Goal: Transaction & Acquisition: Subscribe to service/newsletter

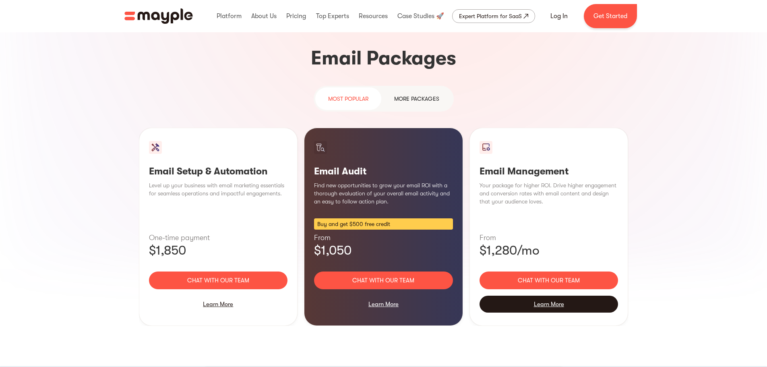
click at [540, 296] on div "Learn More" at bounding box center [549, 304] width 139 height 17
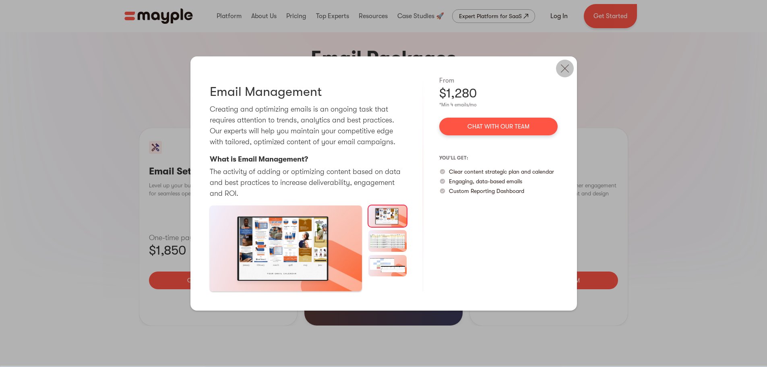
click at [564, 70] on img at bounding box center [565, 69] width 18 height 18
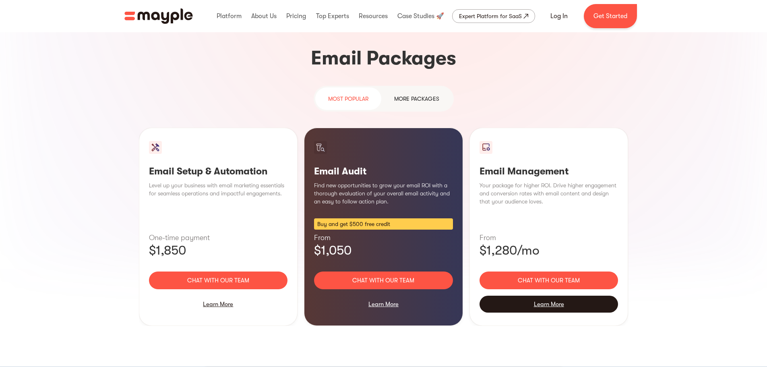
click at [550, 296] on div "Learn More" at bounding box center [549, 304] width 139 height 17
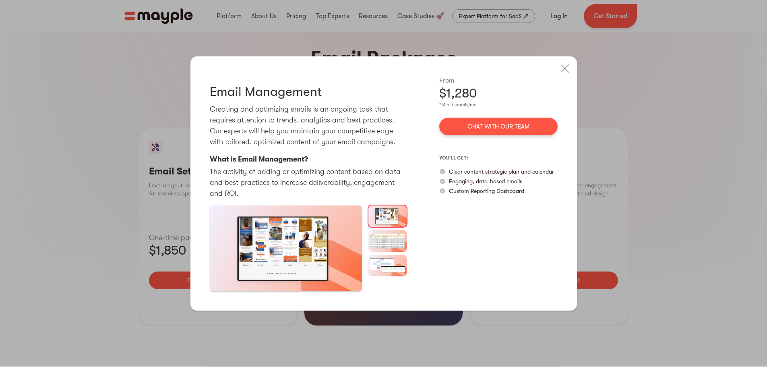
click at [500, 126] on link "Chat with our team" at bounding box center [498, 127] width 118 height 18
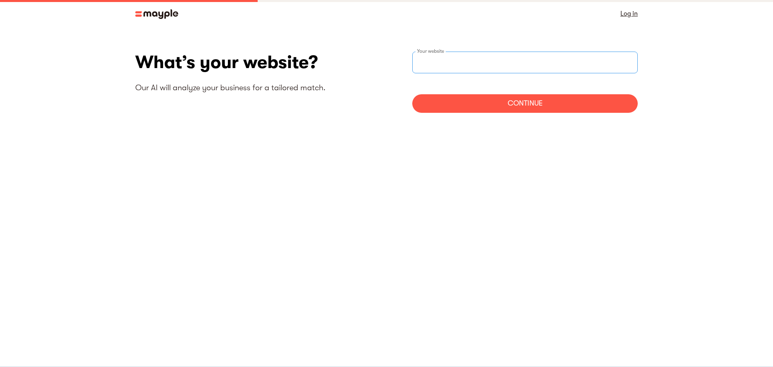
click at [456, 59] on input "websiteStep" at bounding box center [525, 63] width 226 height 22
type input "https://castawayclothing.com"
click at [511, 108] on div "Continue" at bounding box center [525, 103] width 226 height 19
